Goal: Task Accomplishment & Management: Use online tool/utility

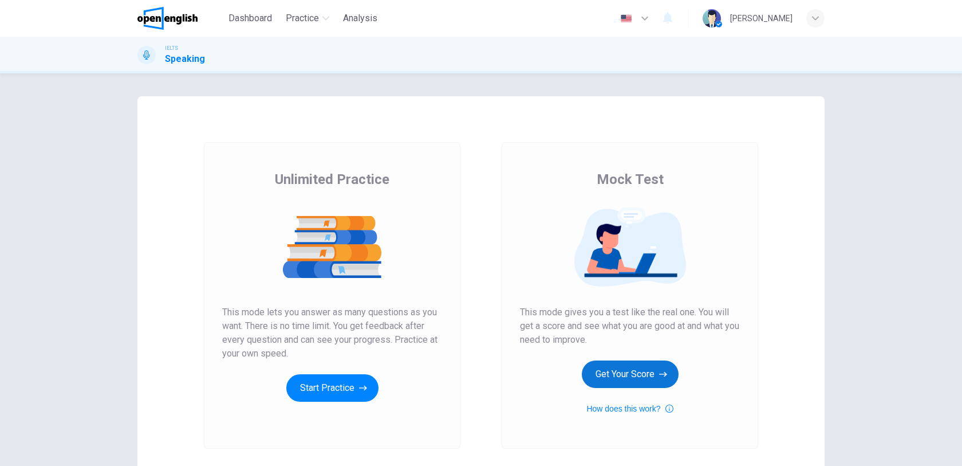
click at [646, 372] on button "Get Your Score" at bounding box center [630, 373] width 97 height 27
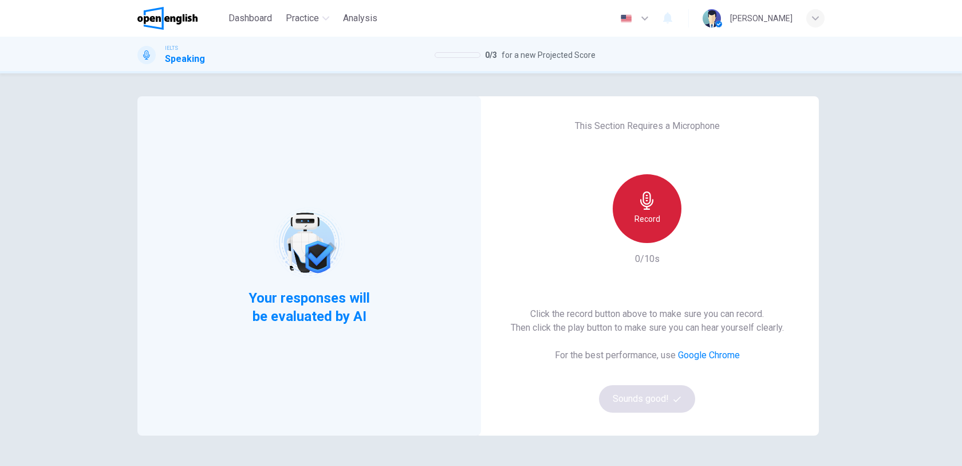
click at [619, 207] on div "Record" at bounding box center [647, 208] width 69 height 69
click at [644, 215] on h6 "Stop" at bounding box center [647, 219] width 17 height 14
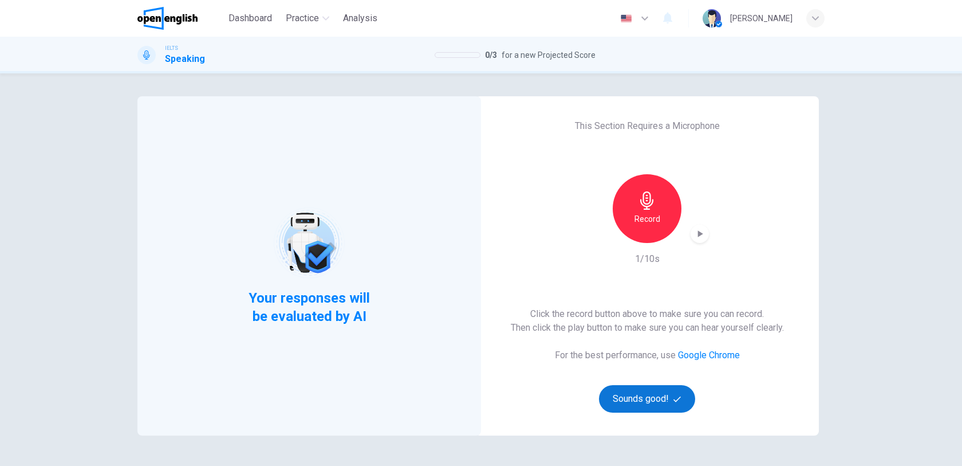
click at [640, 398] on button "Sounds good!" at bounding box center [647, 398] width 96 height 27
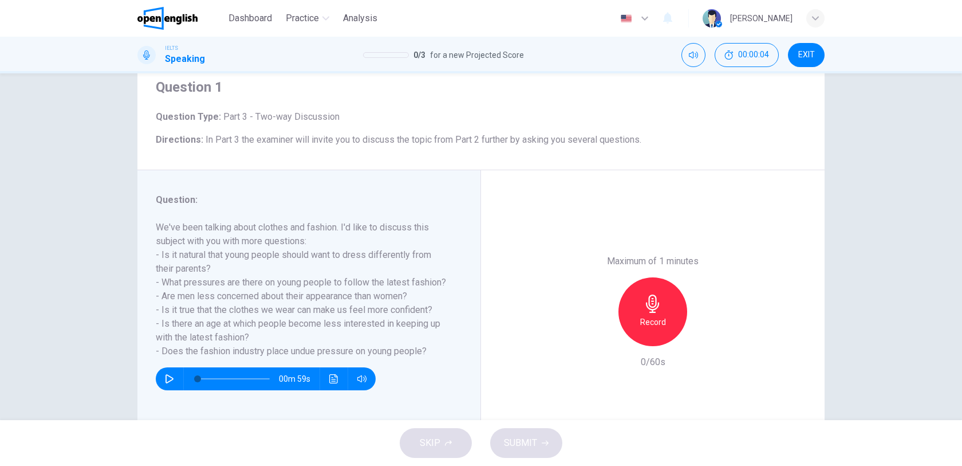
scroll to position [64, 0]
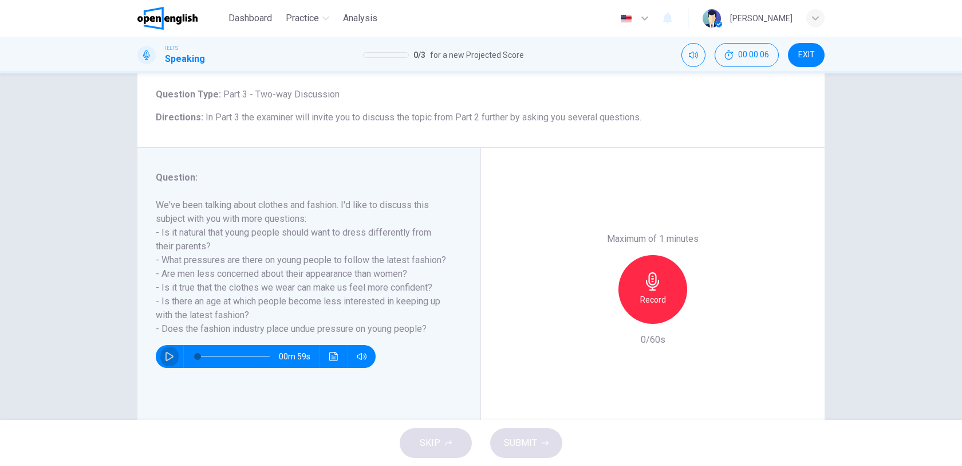
click at [163, 349] on button "button" at bounding box center [169, 356] width 18 height 23
drag, startPoint x: 261, startPoint y: 358, endPoint x: 211, endPoint y: 356, distance: 49.9
click at [211, 356] on span at bounding box center [214, 356] width 7 height 7
drag, startPoint x: 210, startPoint y: 356, endPoint x: 203, endPoint y: 356, distance: 6.9
click at [206, 356] on span at bounding box center [209, 356] width 7 height 7
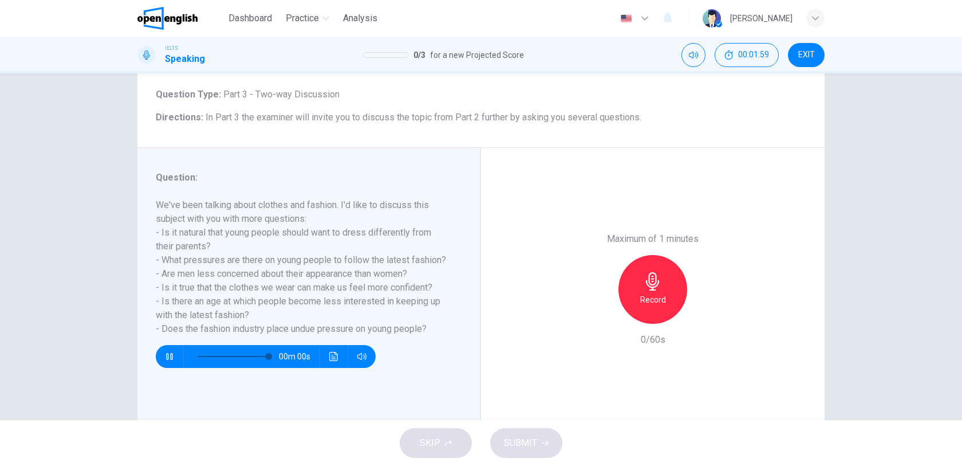
type input "*"
click at [655, 290] on div "Record" at bounding box center [653, 289] width 69 height 69
click at [655, 290] on div "Stop" at bounding box center [653, 289] width 69 height 69
click at [600, 312] on icon "button" at bounding box center [600, 314] width 7 height 7
click at [649, 290] on div "Record" at bounding box center [653, 289] width 69 height 69
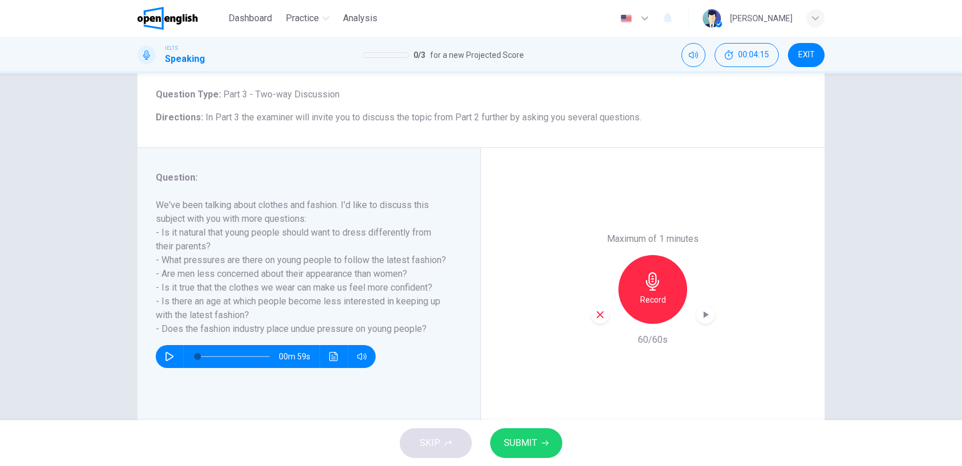
click at [535, 431] on button "SUBMIT" at bounding box center [526, 443] width 72 height 30
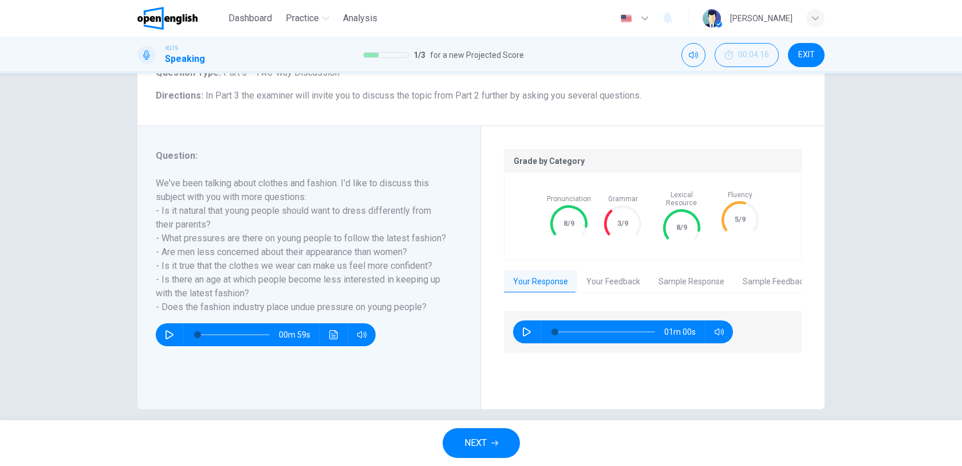
scroll to position [97, 0]
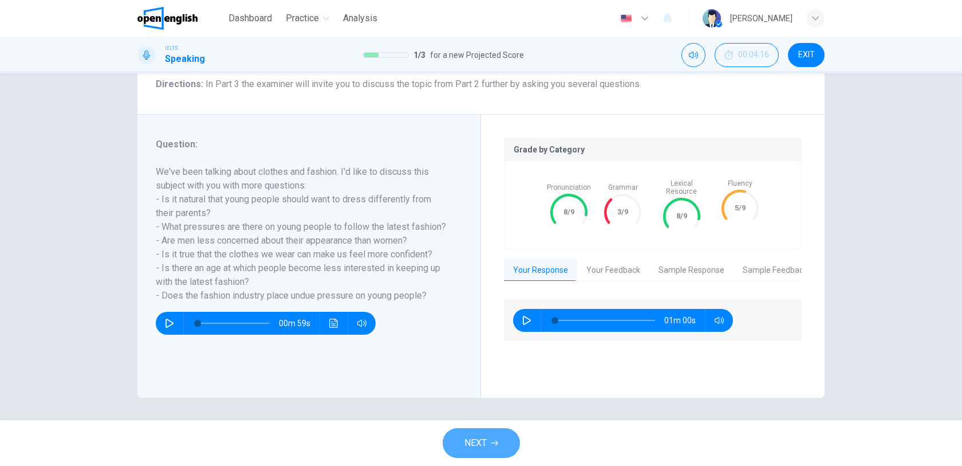
click at [496, 439] on icon "button" at bounding box center [494, 442] width 7 height 7
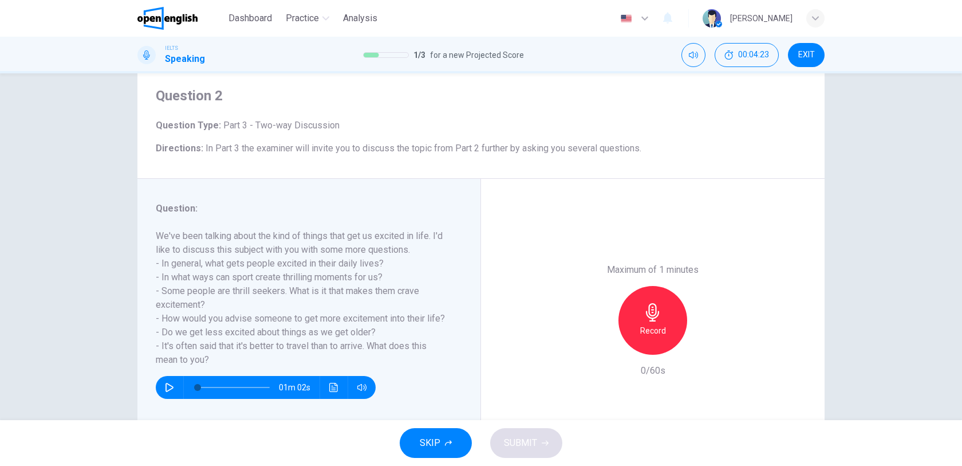
scroll to position [64, 0]
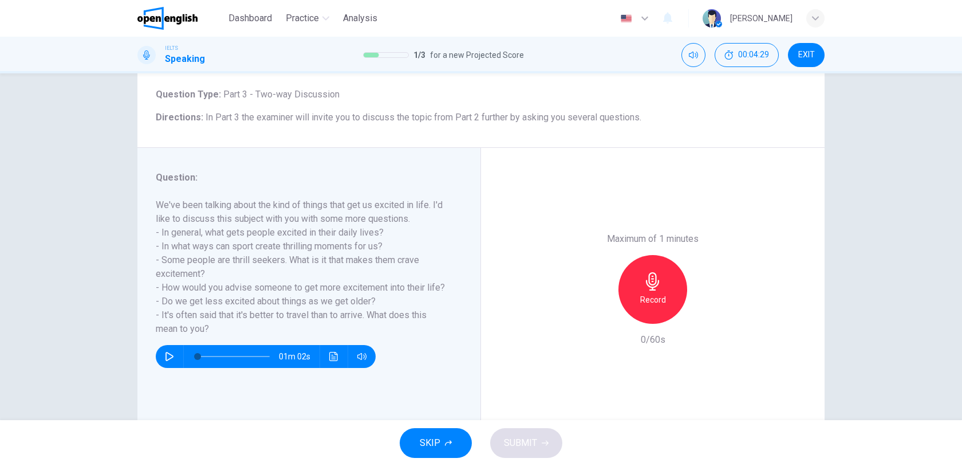
click at [170, 354] on icon "button" at bounding box center [169, 356] width 9 height 9
type input "*"
drag, startPoint x: 392, startPoint y: 226, endPoint x: 242, endPoint y: 228, distance: 149.5
click at [276, 226] on h6 "We've been talking about the kind of things that get us excited in life. I'd li…" at bounding box center [302, 266] width 293 height 137
drag, startPoint x: 151, startPoint y: 230, endPoint x: 220, endPoint y: 239, distance: 69.3
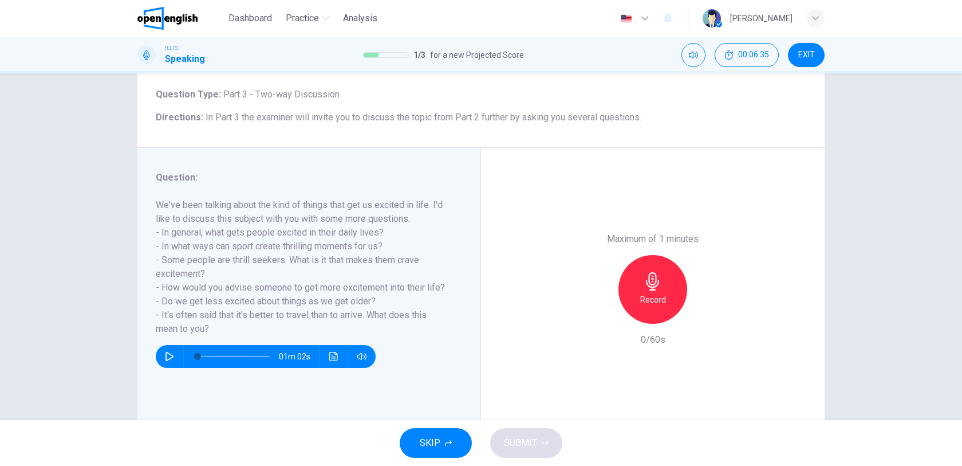
click at [220, 239] on div "Question : We've been talking about the kind of things that get us excited in l…" at bounding box center [309, 289] width 344 height 283
drag, startPoint x: 384, startPoint y: 237, endPoint x: 237, endPoint y: 240, distance: 147.8
click at [255, 238] on h6 "We've been talking about the kind of things that get us excited in life. I'd li…" at bounding box center [302, 266] width 293 height 137
click at [658, 289] on icon "button" at bounding box center [653, 281] width 18 height 18
click at [646, 287] on icon "button" at bounding box center [652, 281] width 13 height 18
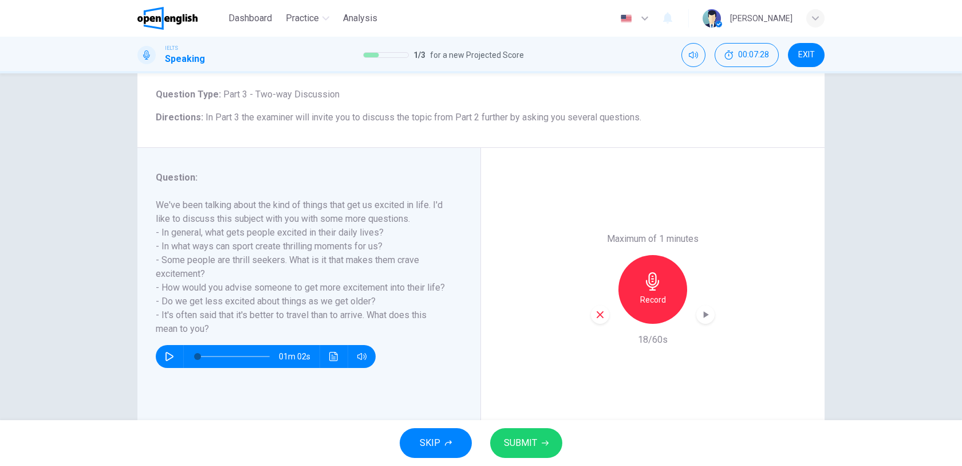
click at [591, 315] on div "button" at bounding box center [600, 314] width 18 height 18
click at [650, 288] on icon "button" at bounding box center [652, 281] width 13 height 18
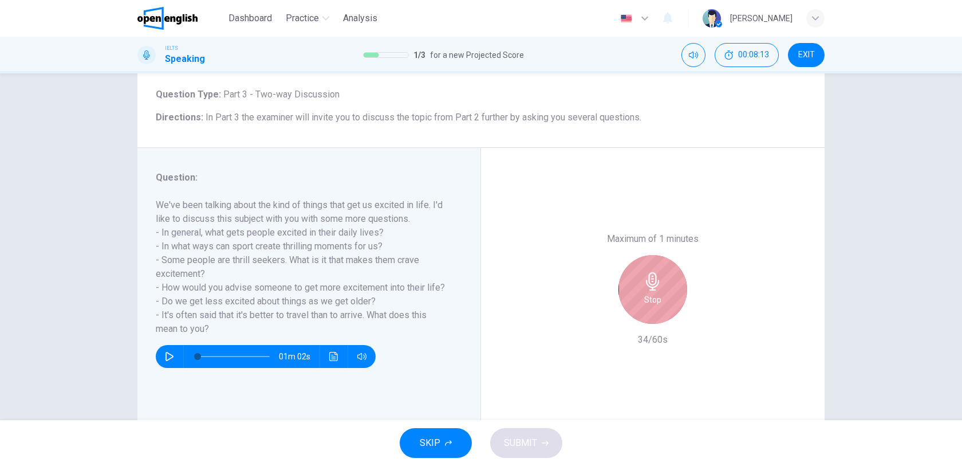
click at [644, 289] on icon "button" at bounding box center [653, 281] width 18 height 18
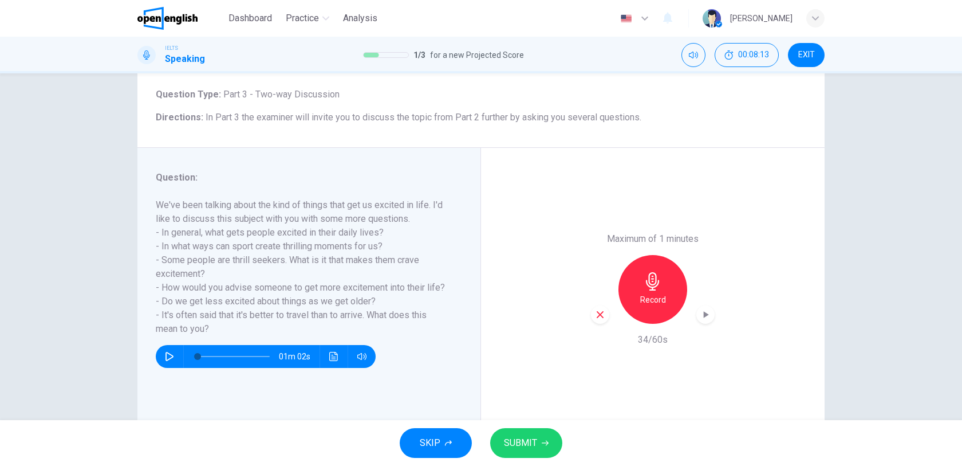
click at [596, 316] on icon "button" at bounding box center [600, 314] width 10 height 10
click at [646, 290] on icon "button" at bounding box center [653, 281] width 18 height 18
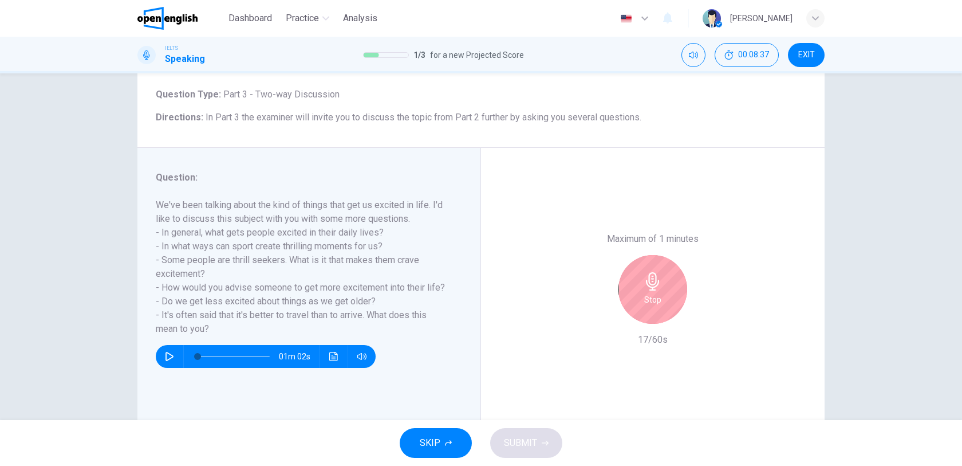
click at [646, 287] on icon "button" at bounding box center [652, 281] width 13 height 18
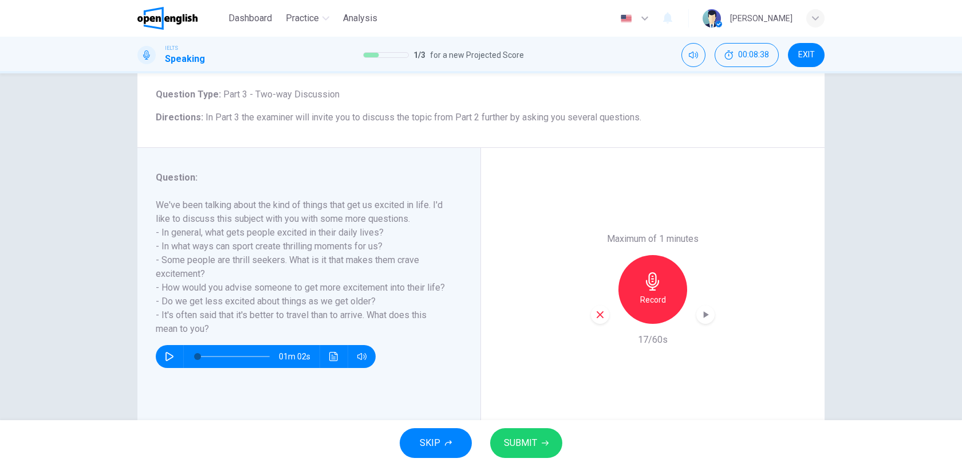
click at [599, 315] on icon "button" at bounding box center [600, 314] width 10 height 10
click at [656, 281] on icon "button" at bounding box center [653, 281] width 18 height 18
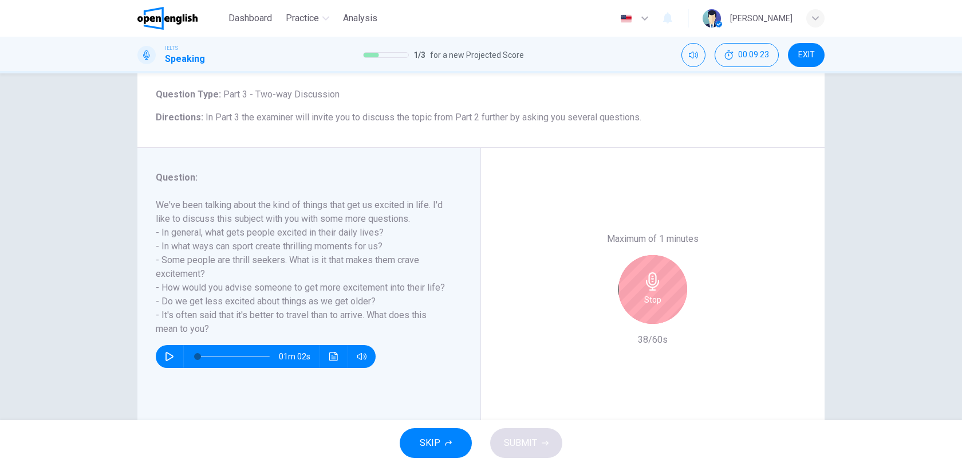
click at [666, 273] on div "Stop" at bounding box center [653, 289] width 69 height 69
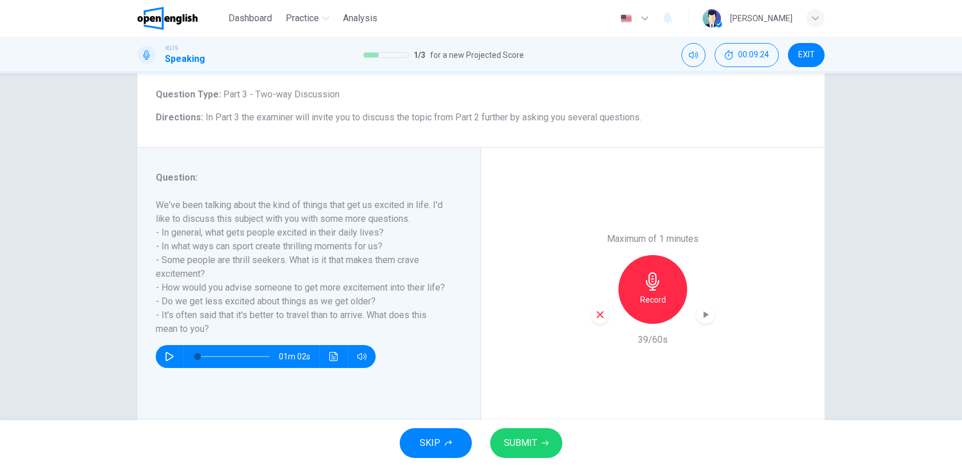
click at [601, 316] on icon "button" at bounding box center [600, 314] width 10 height 10
click at [651, 285] on icon "button" at bounding box center [653, 281] width 18 height 18
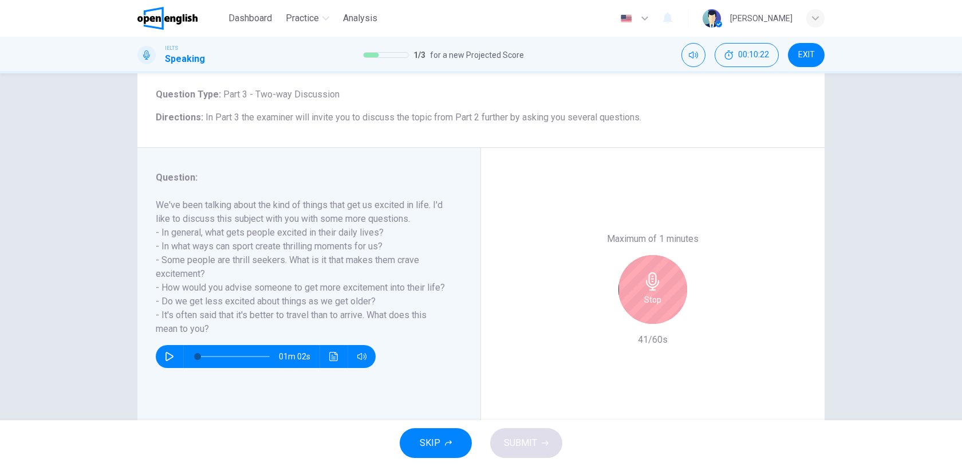
click at [651, 285] on icon "button" at bounding box center [653, 281] width 18 height 18
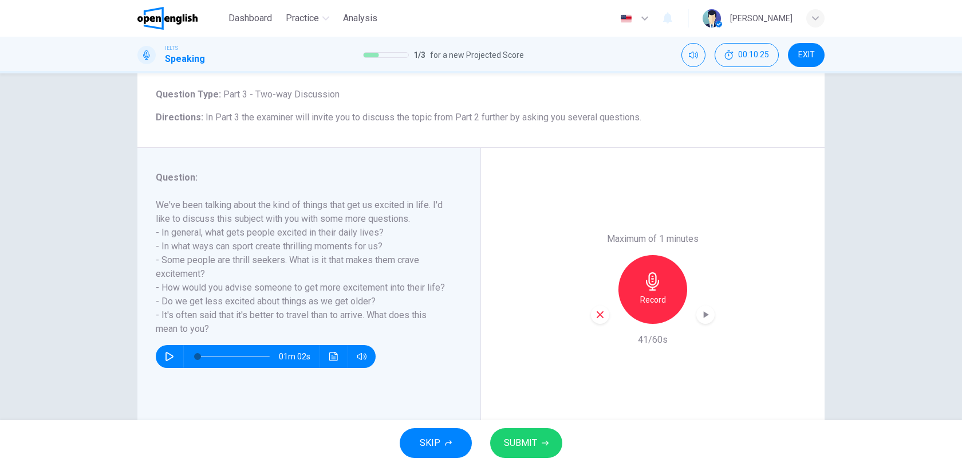
click at [702, 318] on icon "button" at bounding box center [705, 314] width 11 height 11
click at [705, 316] on icon "button" at bounding box center [705, 314] width 11 height 11
click at [599, 313] on icon "button" at bounding box center [600, 314] width 10 height 10
click at [658, 293] on h6 "Record" at bounding box center [653, 300] width 26 height 14
click at [549, 444] on button "SUBMIT" at bounding box center [526, 443] width 72 height 30
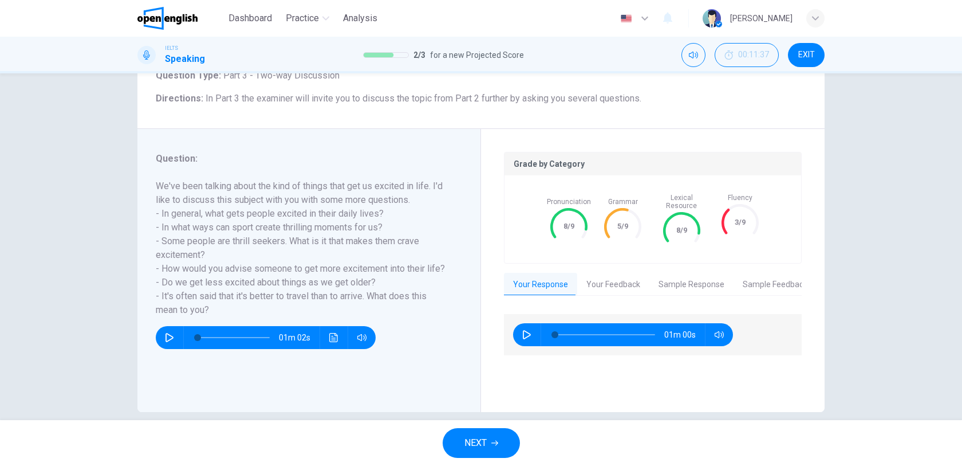
scroll to position [97, 0]
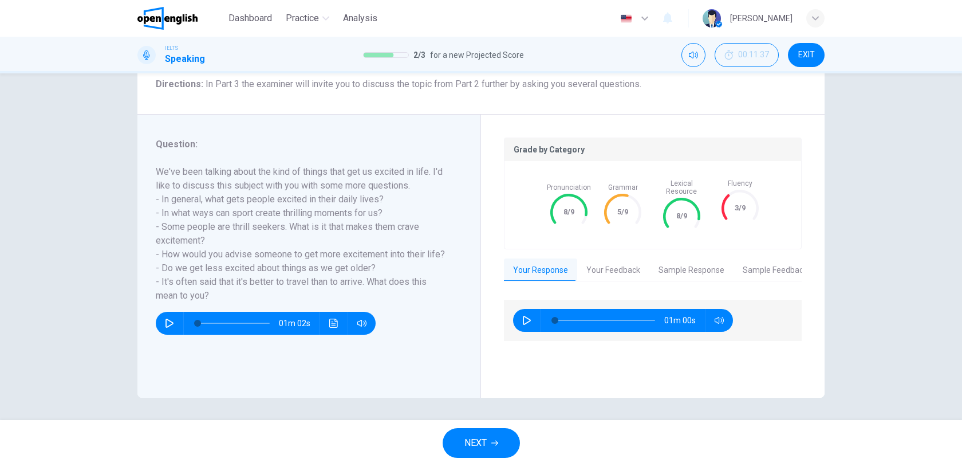
click at [488, 443] on button "NEXT" at bounding box center [481, 443] width 77 height 30
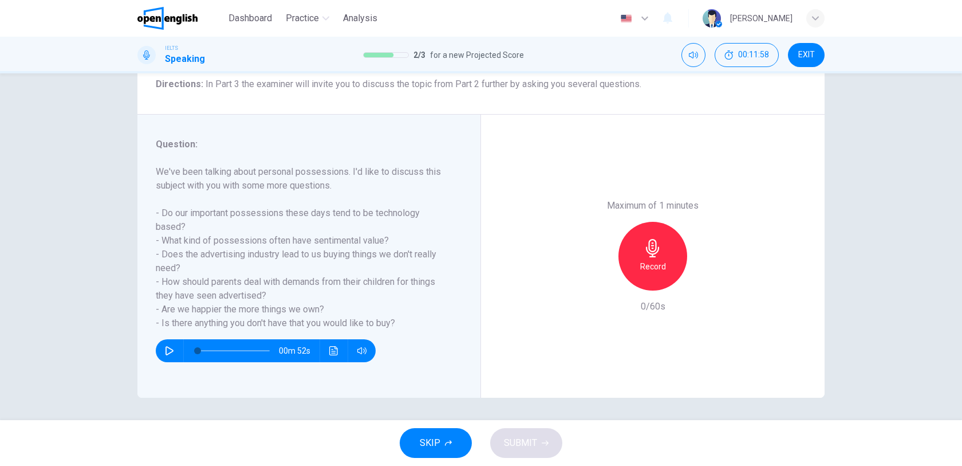
click at [168, 352] on icon "button" at bounding box center [169, 350] width 9 height 9
type input "*"
click at [645, 249] on icon "button" at bounding box center [653, 248] width 18 height 18
click at [642, 258] on div "Stop" at bounding box center [653, 256] width 69 height 69
click at [595, 288] on div "button" at bounding box center [600, 281] width 18 height 18
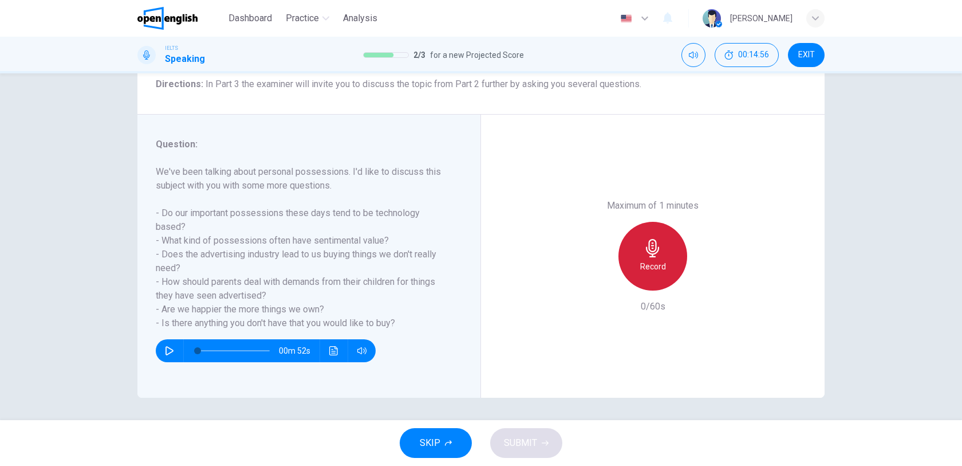
click at [650, 261] on h6 "Record" at bounding box center [653, 266] width 26 height 14
click at [638, 249] on div "Stop" at bounding box center [653, 256] width 69 height 69
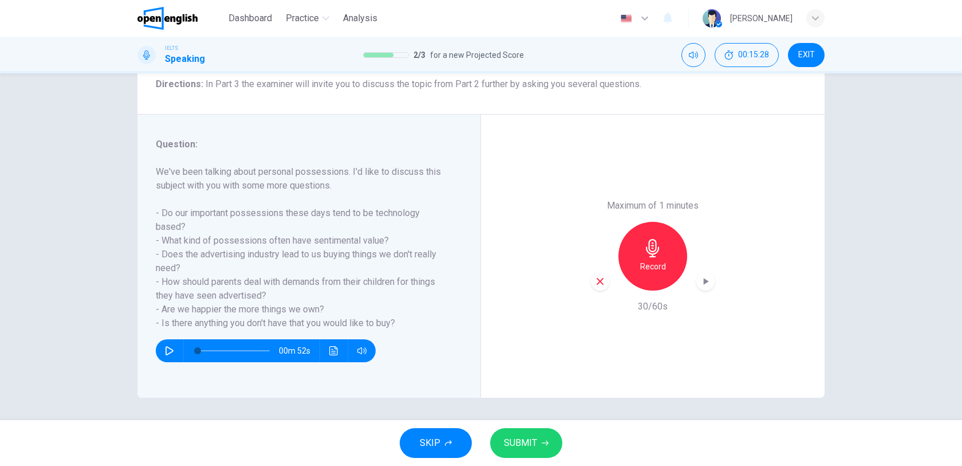
click at [605, 276] on div "button" at bounding box center [600, 281] width 18 height 18
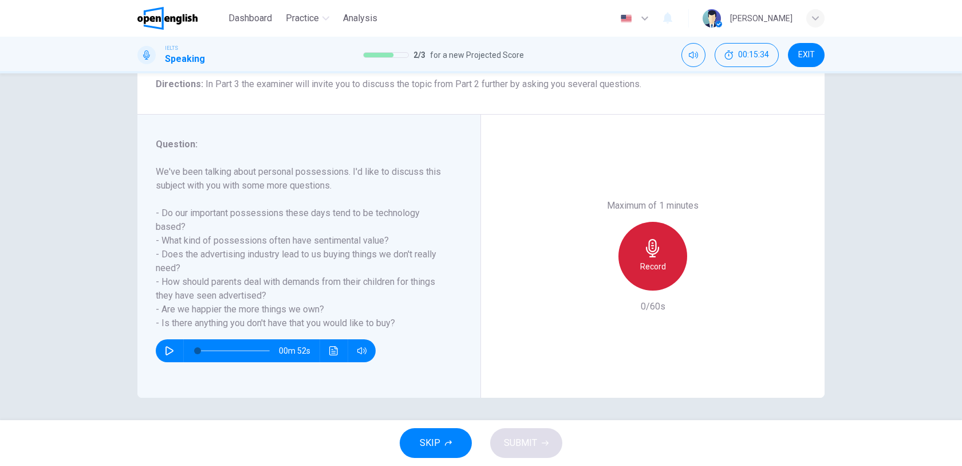
click at [652, 257] on div "Record" at bounding box center [653, 256] width 69 height 69
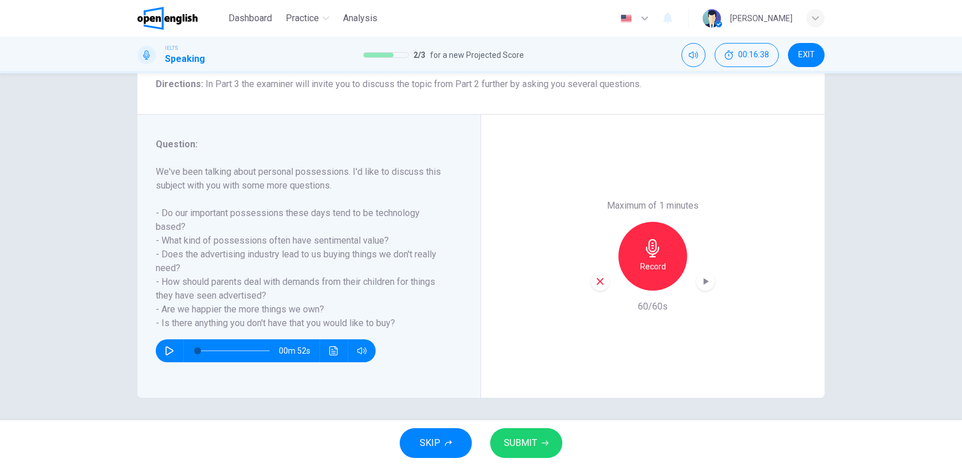
click at [542, 439] on icon "button" at bounding box center [545, 442] width 7 height 7
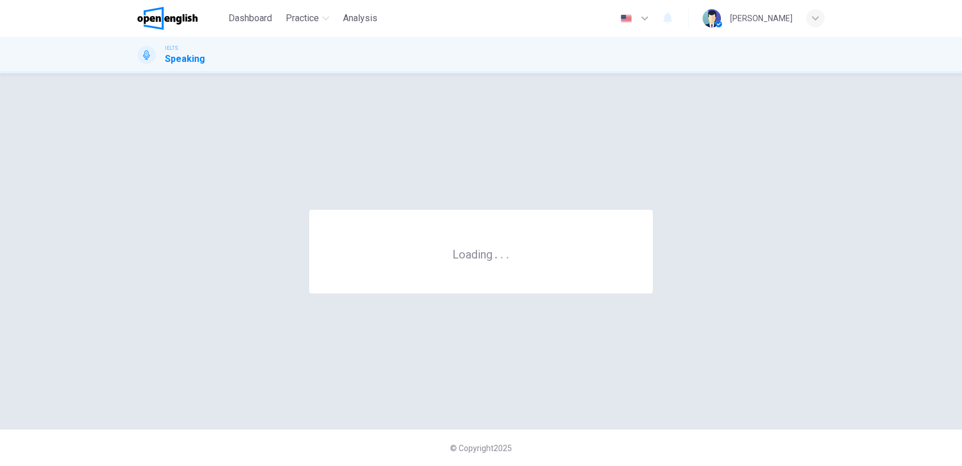
scroll to position [0, 0]
